Goal: Information Seeking & Learning: Check status

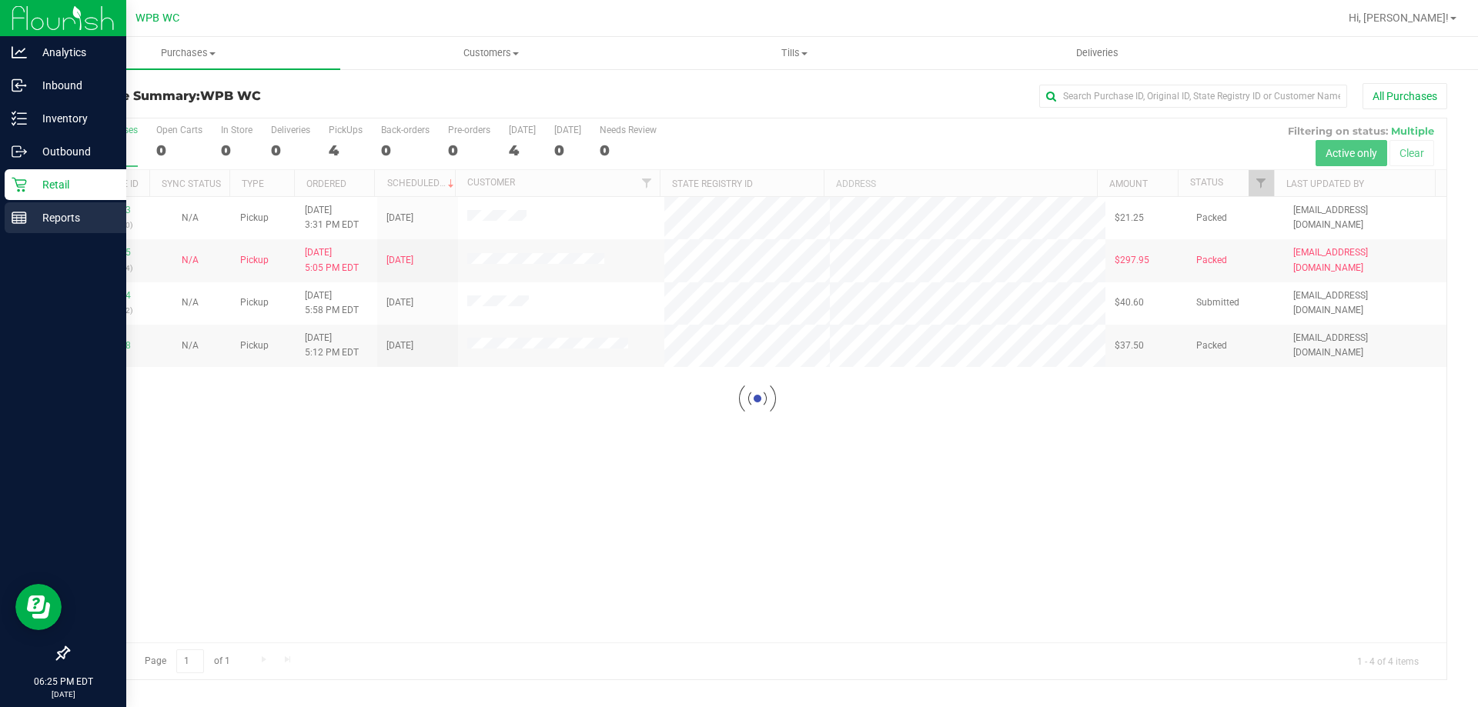
click at [43, 223] on p "Reports" at bounding box center [73, 218] width 92 height 18
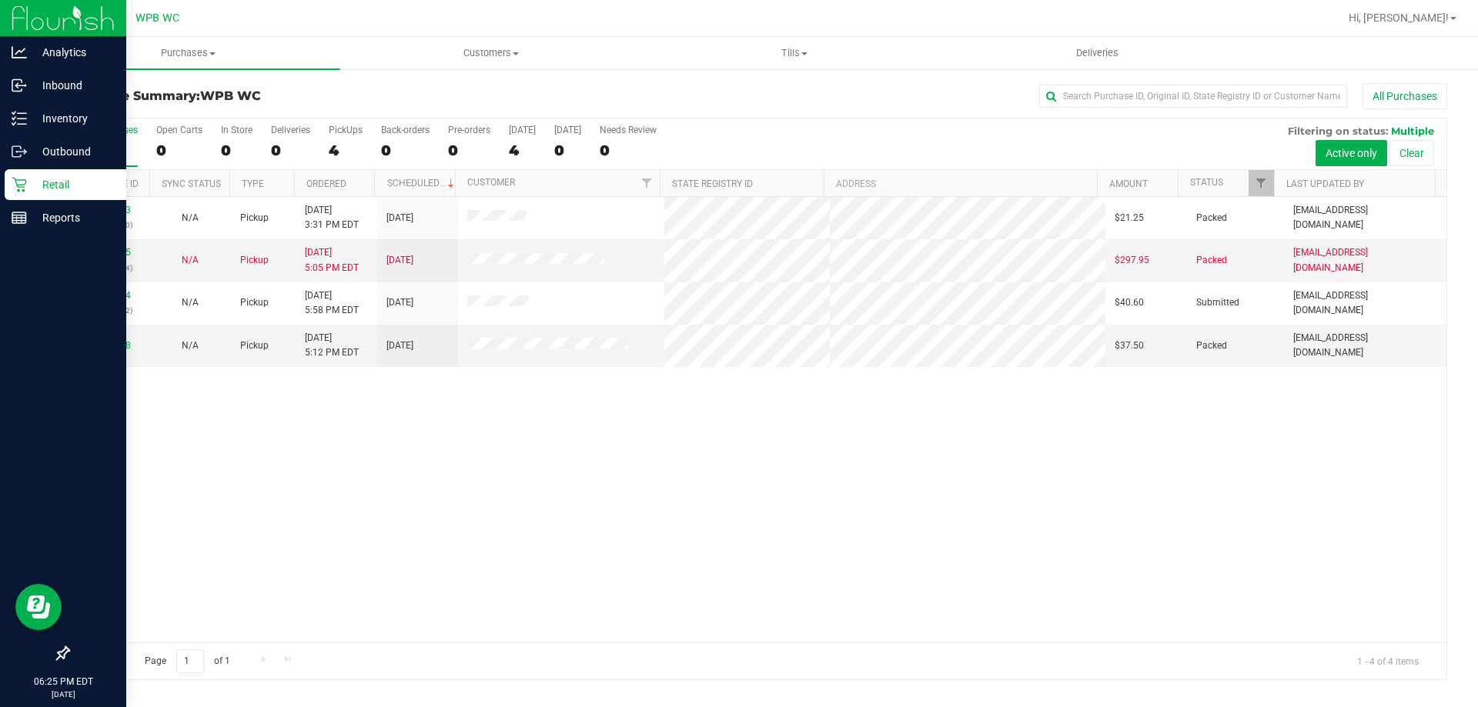
click at [28, 202] on link "Retail" at bounding box center [63, 185] width 126 height 33
click at [35, 212] on p "Reports" at bounding box center [73, 218] width 92 height 18
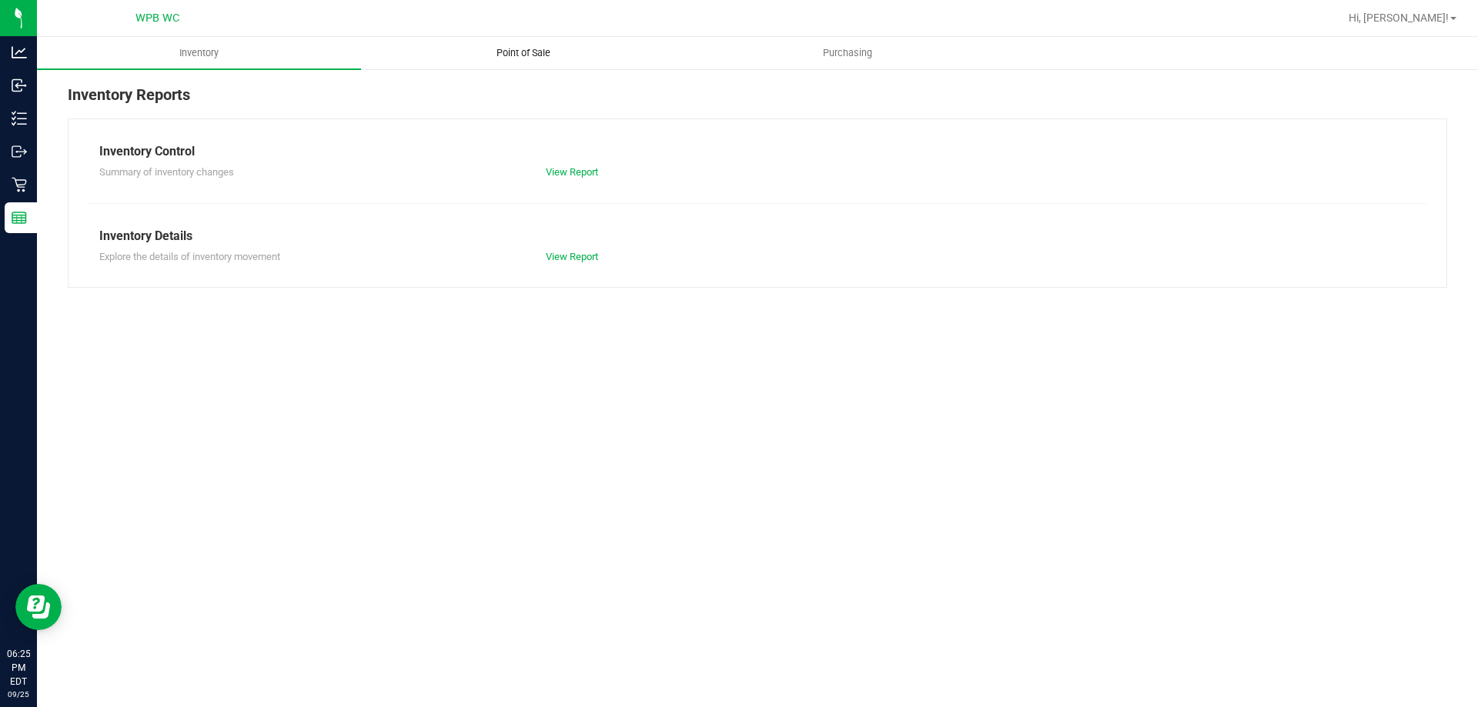
click at [521, 58] on span "Point of Sale" at bounding box center [523, 53] width 95 height 14
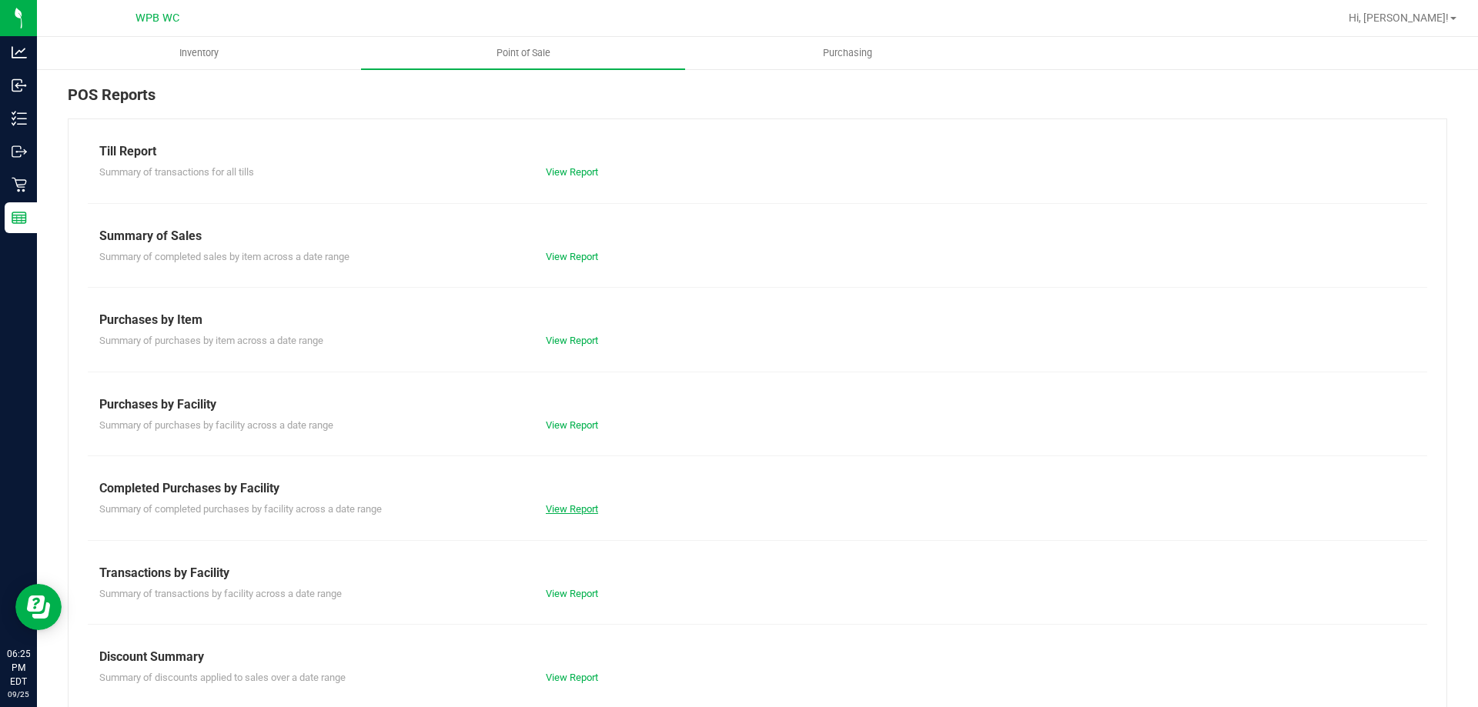
click at [553, 507] on link "View Report" at bounding box center [572, 509] width 52 height 12
